Goal: Information Seeking & Learning: Learn about a topic

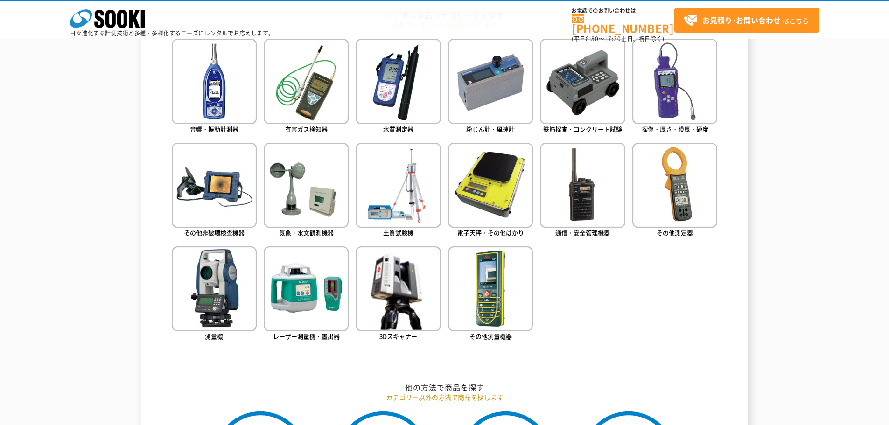
scroll to position [441, 0]
click at [288, 214] on img at bounding box center [306, 185] width 85 height 85
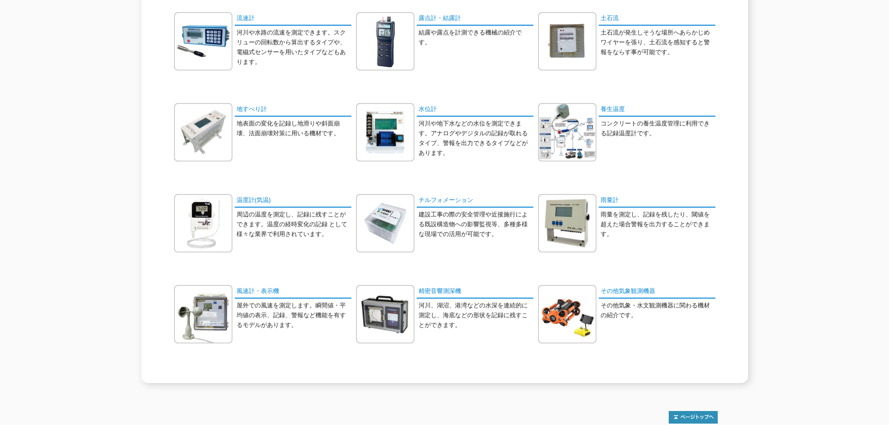
scroll to position [233, 0]
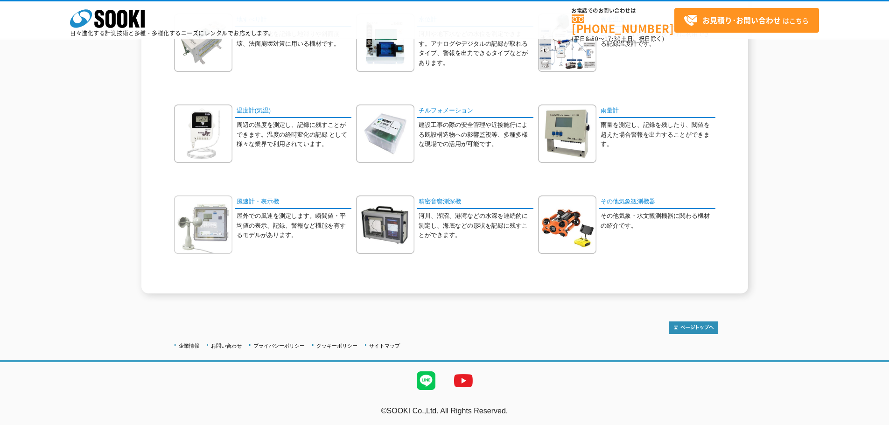
click at [204, 236] on img at bounding box center [203, 224] width 58 height 58
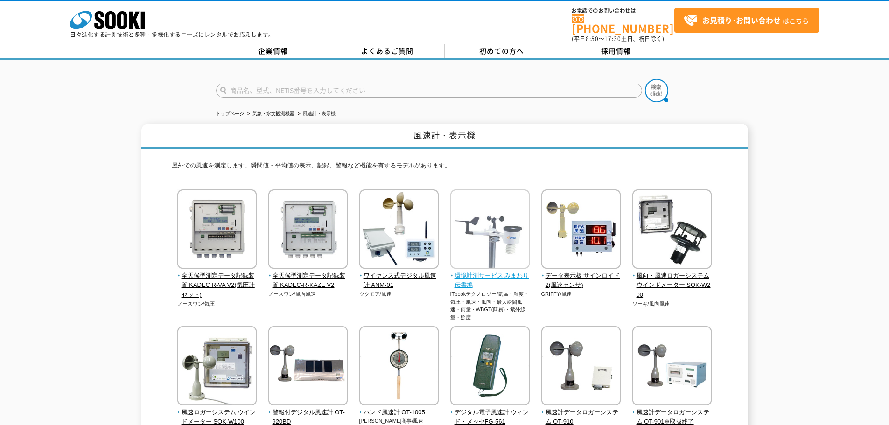
click at [506, 276] on span "環境計測サービス みまわり伝書鳩" at bounding box center [490, 281] width 80 height 20
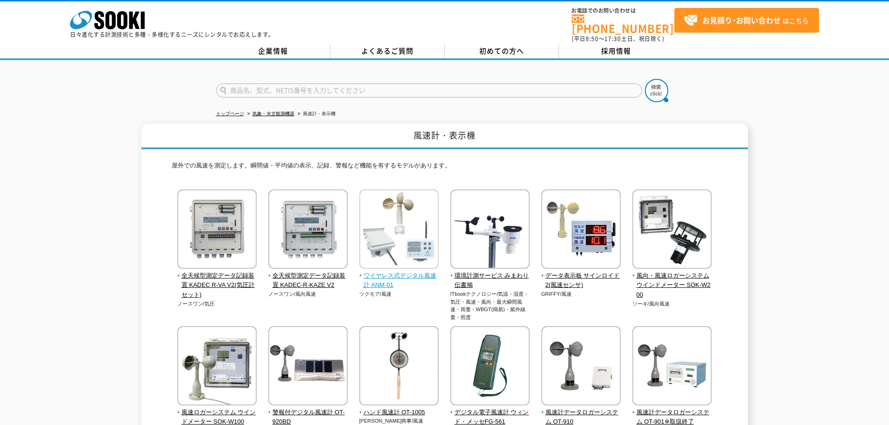
click at [376, 271] on span "ワイヤレス式デジタル風速計 ANM-01" at bounding box center [399, 281] width 80 height 20
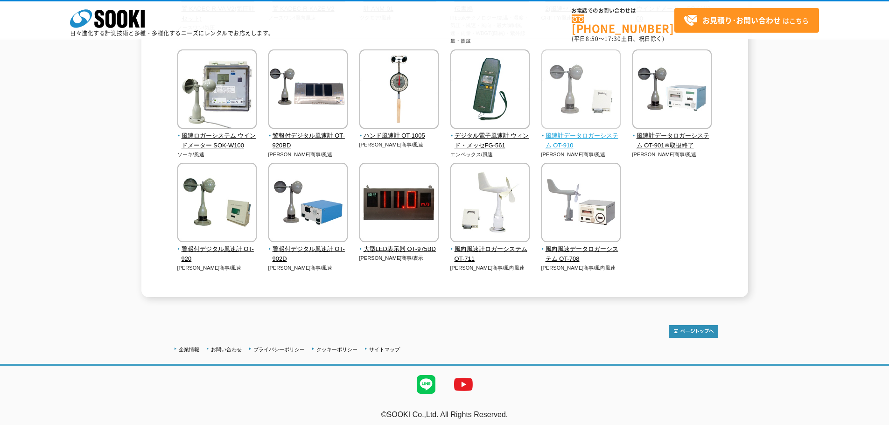
scroll to position [47, 0]
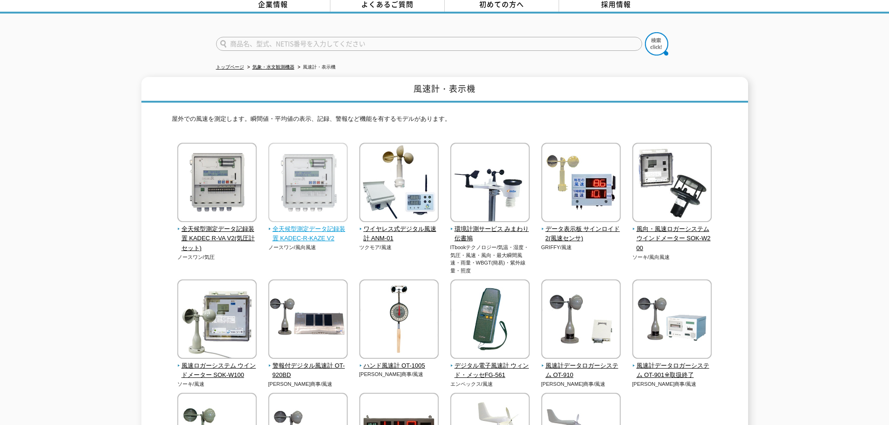
click at [319, 233] on span "全天候型測定データ記録装置 KADEC-R-KAZE V2" at bounding box center [308, 234] width 80 height 20
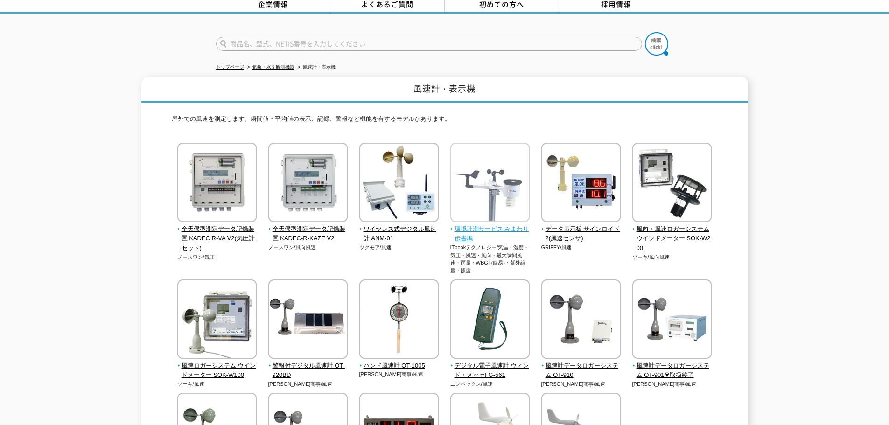
click at [499, 228] on span "環境計測サービス みまわり伝書鳩" at bounding box center [490, 234] width 80 height 20
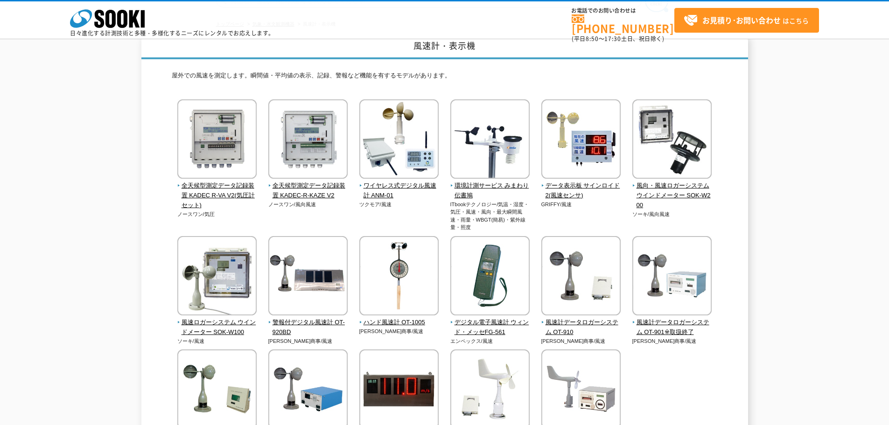
scroll to position [187, 0]
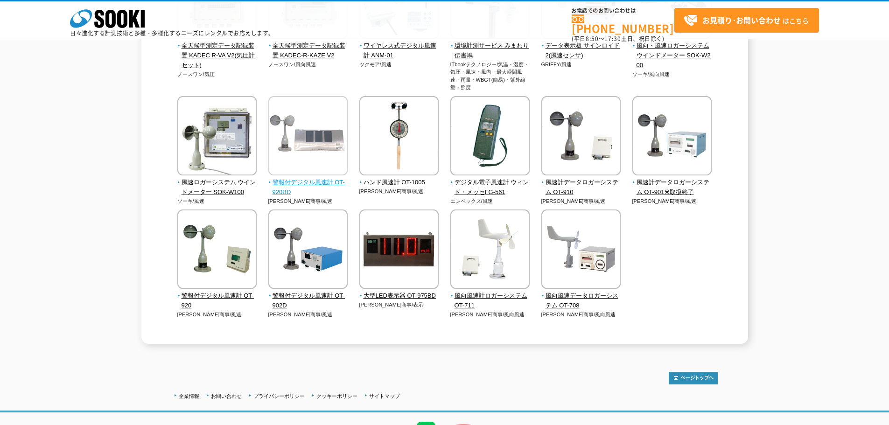
click at [325, 178] on span "警報付デジタル風速計 OT-920BD" at bounding box center [308, 188] width 80 height 20
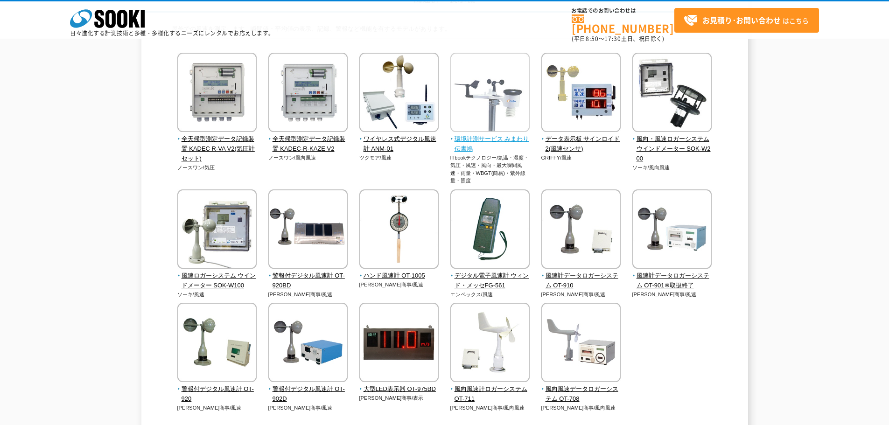
click at [480, 137] on span "環境計測サービス みまわり伝書鳩" at bounding box center [490, 144] width 80 height 20
click at [469, 135] on span "環境計測サービス みまわり伝書鳩" at bounding box center [490, 144] width 80 height 20
click at [512, 141] on span "環境計測サービス みまわり伝書鳩" at bounding box center [490, 144] width 80 height 20
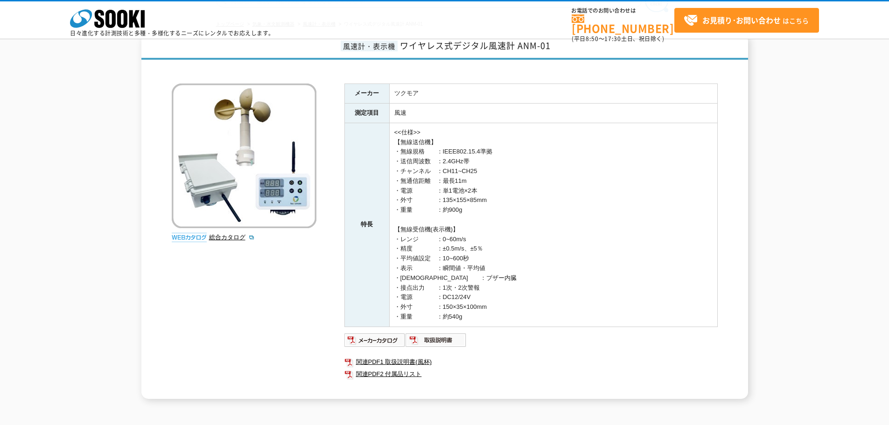
scroll to position [93, 0]
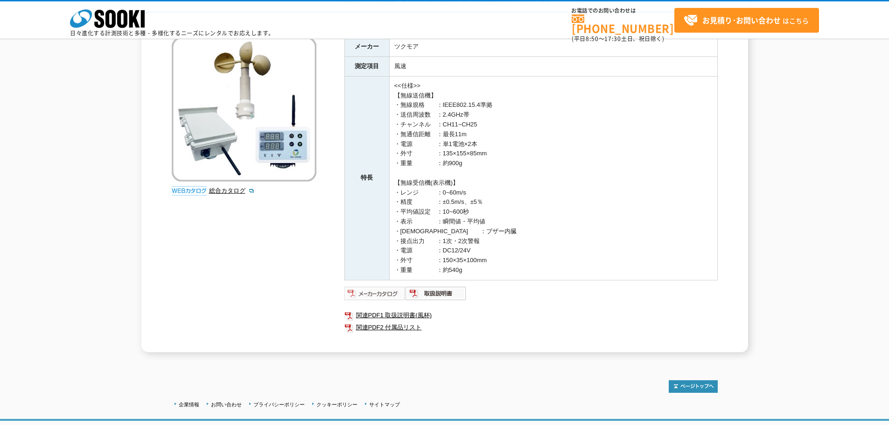
click at [377, 294] on img at bounding box center [374, 293] width 61 height 15
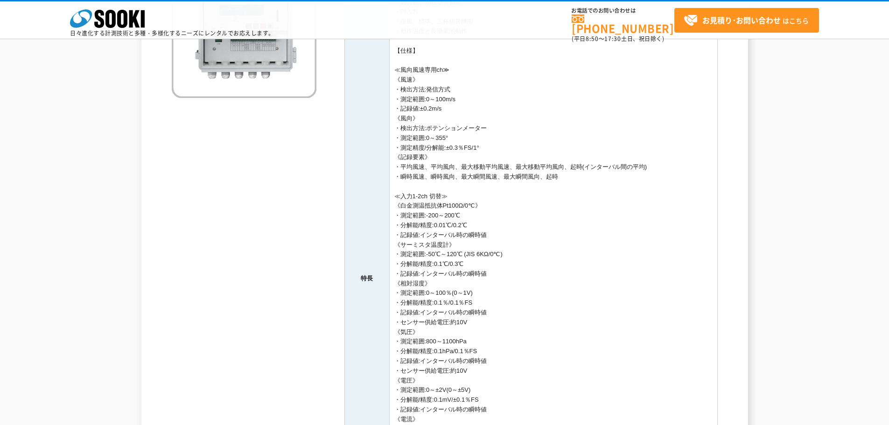
scroll to position [373, 0]
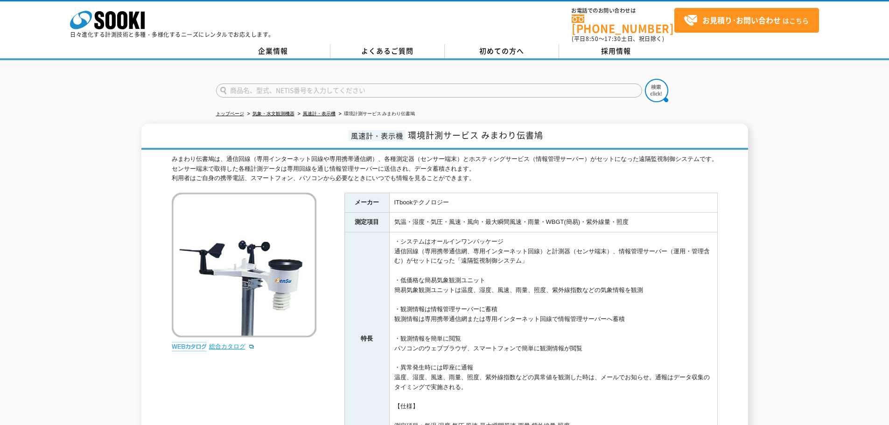
click at [224, 343] on link "総合カタログ" at bounding box center [232, 346] width 46 height 7
click at [559, 233] on td "・システムはオールインワンパッケージ 通信回線（専用携帯通信網、専用インターネット回線）と計測器（センサ端末）、情報管理サーバー（運用・管理含む）がセットにな…" at bounding box center [553, 339] width 328 height 214
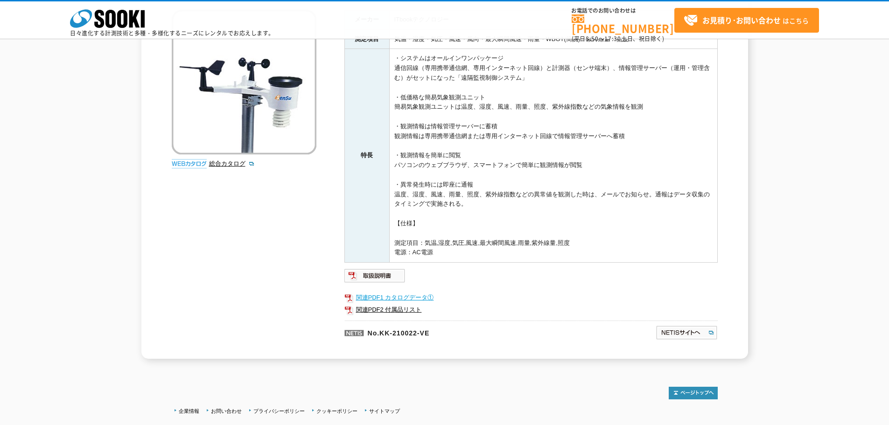
click at [427, 301] on link "関連PDF1 カタログデータ①" at bounding box center [530, 298] width 373 height 12
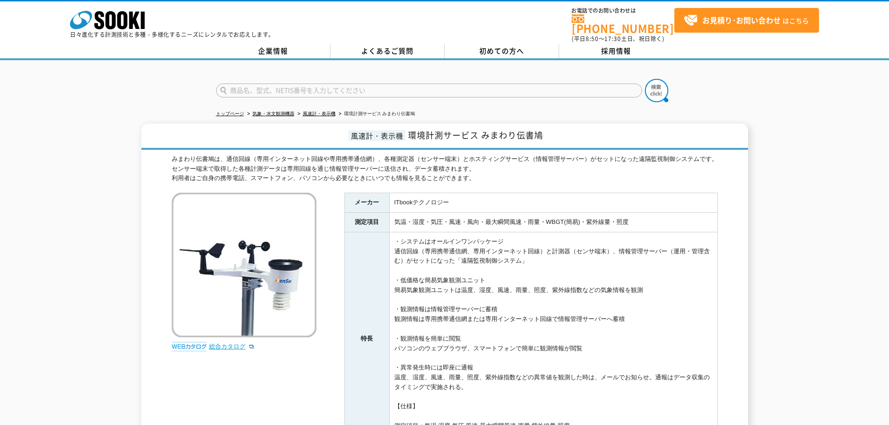
click at [230, 344] on link "総合カタログ" at bounding box center [232, 346] width 46 height 7
